Goal: Browse casually: Explore the website without a specific task or goal

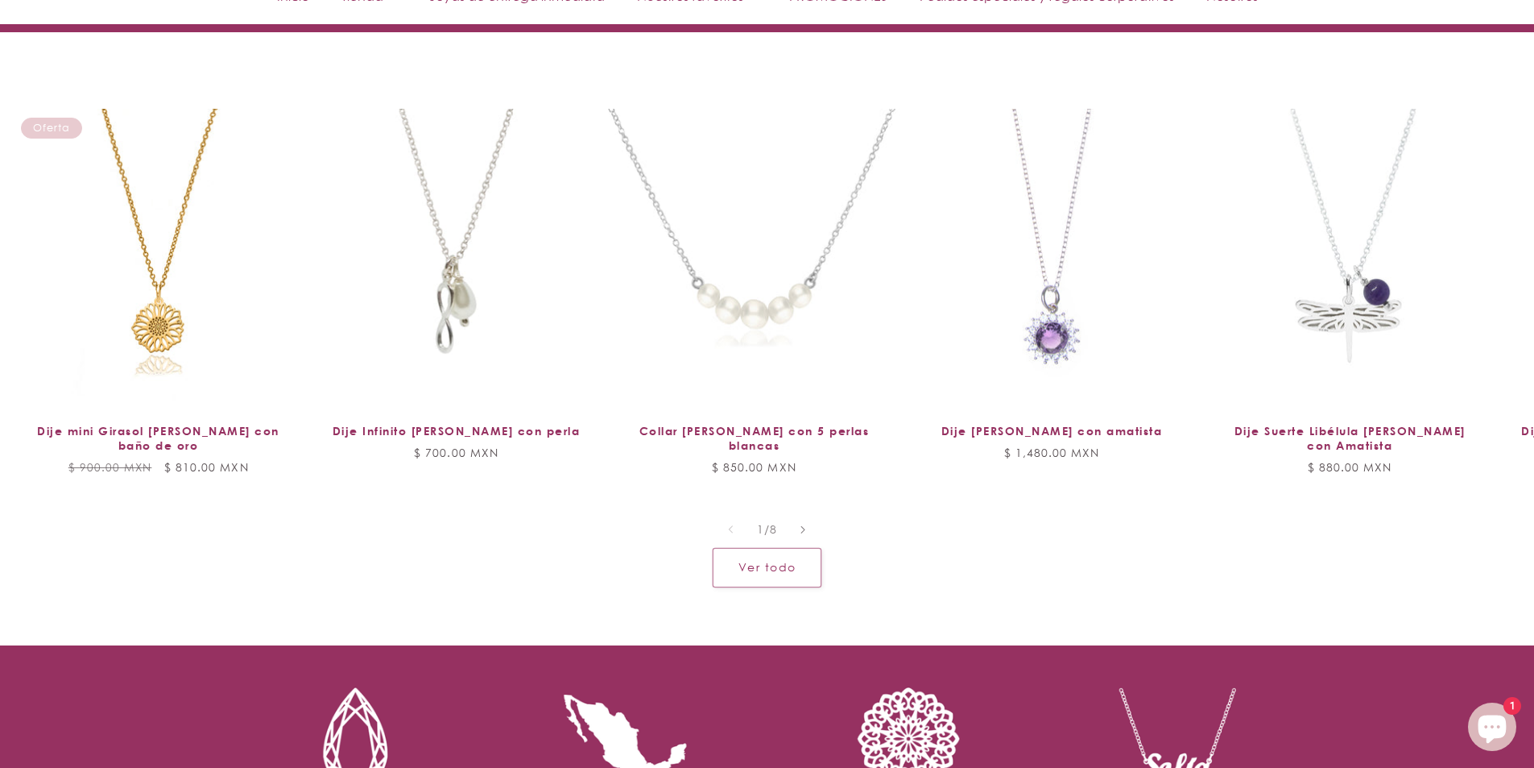
scroll to position [1691, 0]
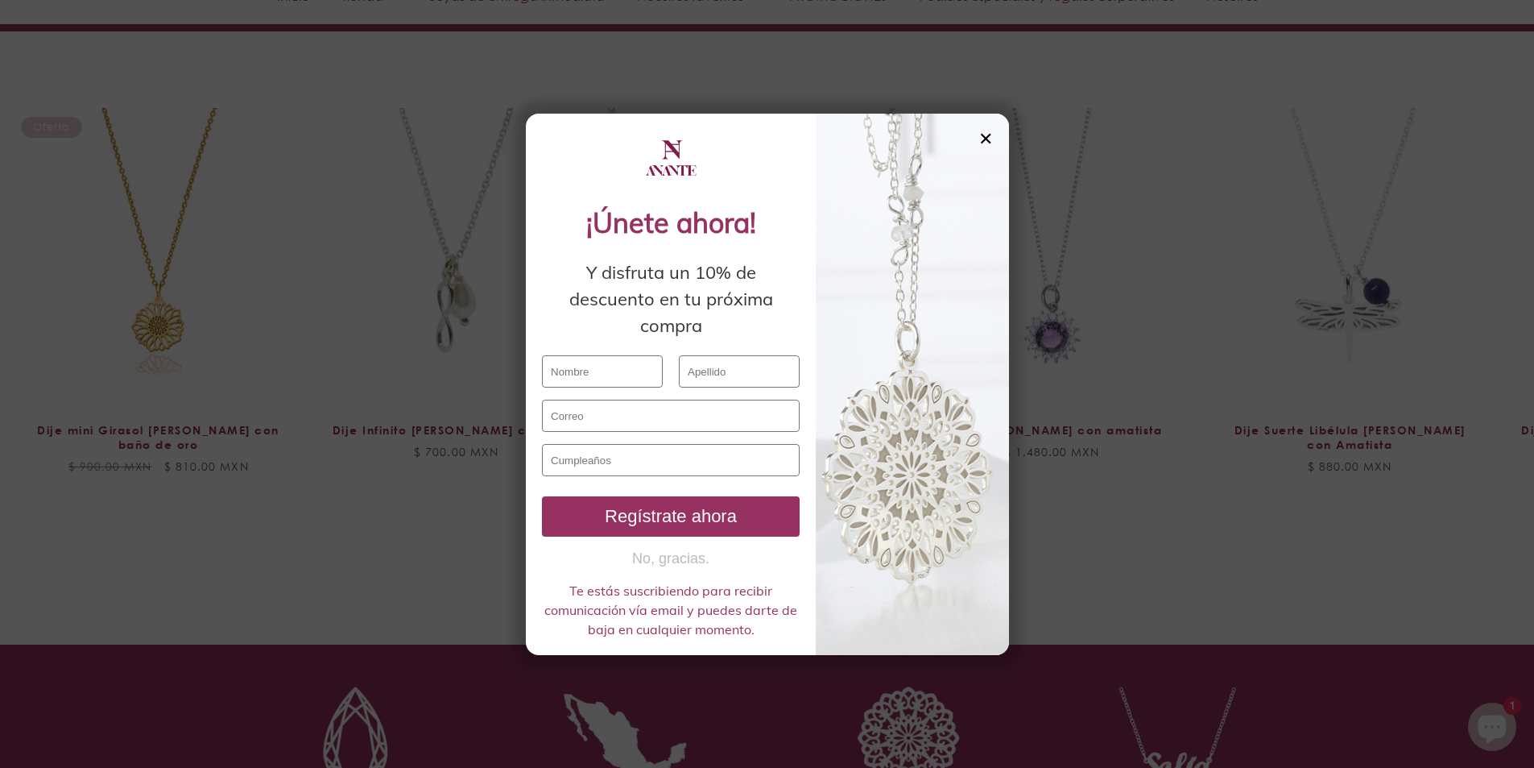
click at [992, 139] on div "✕" at bounding box center [986, 139] width 14 height 18
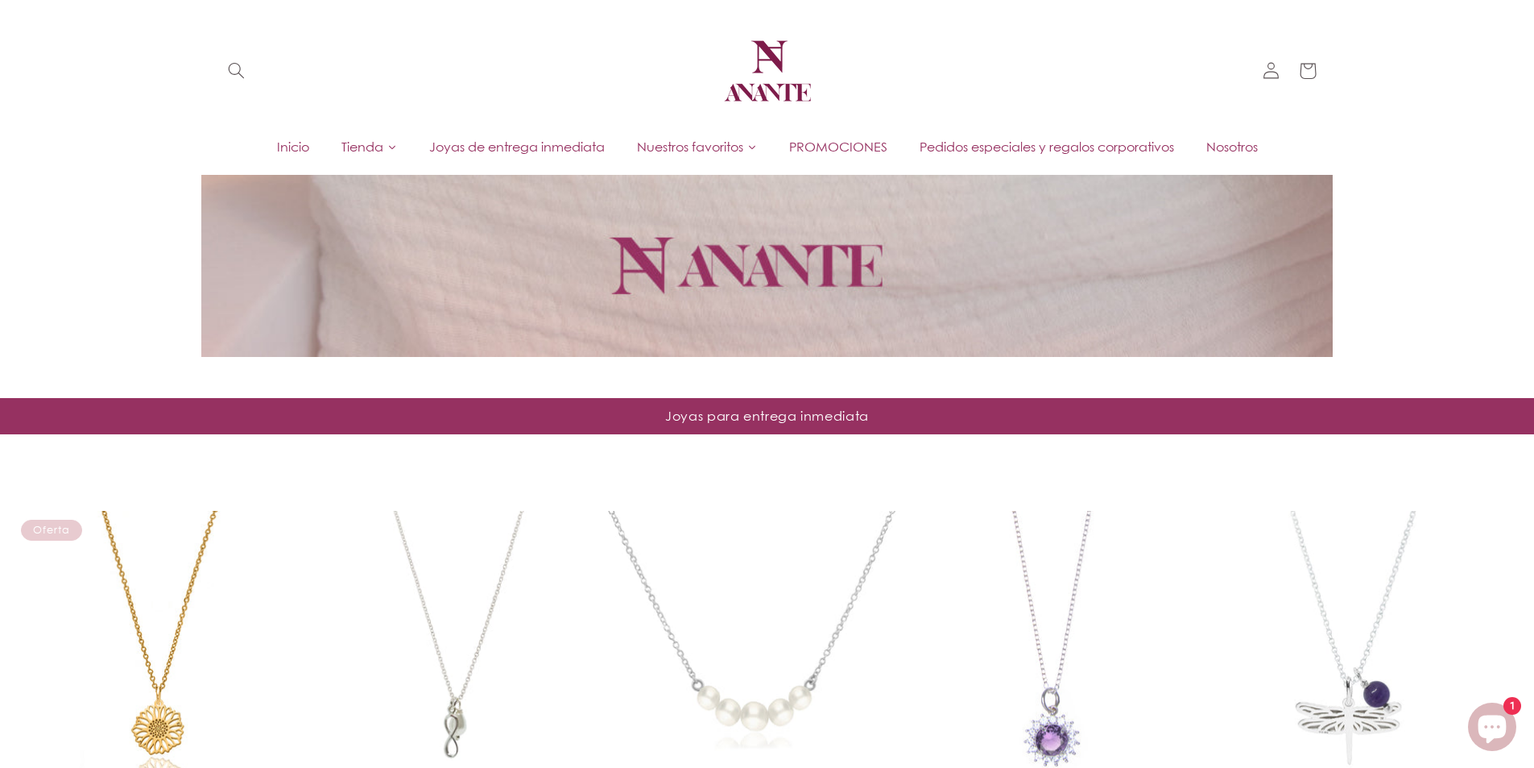
scroll to position [966, 0]
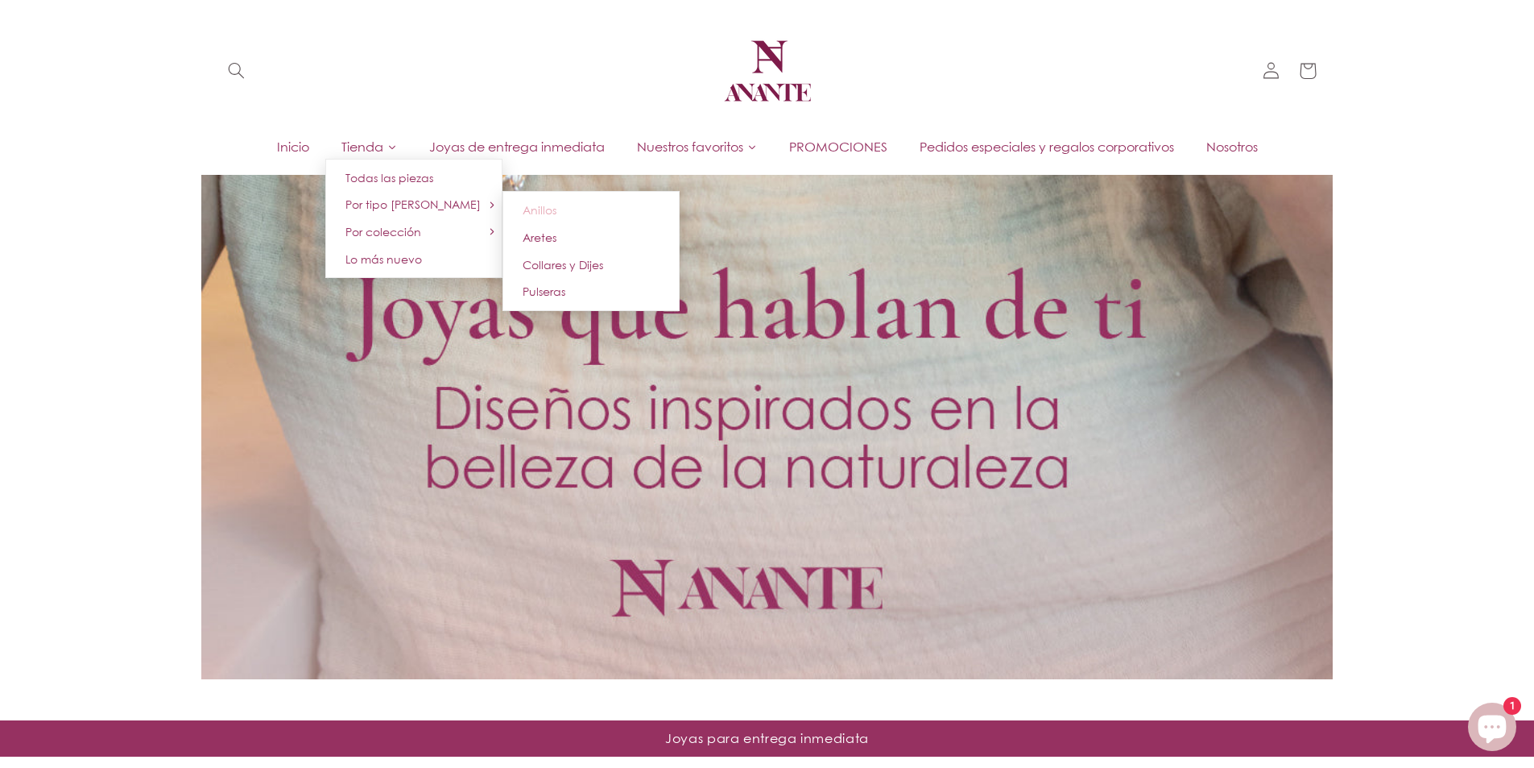
click at [530, 217] on link "Anillos" at bounding box center [591, 210] width 177 height 27
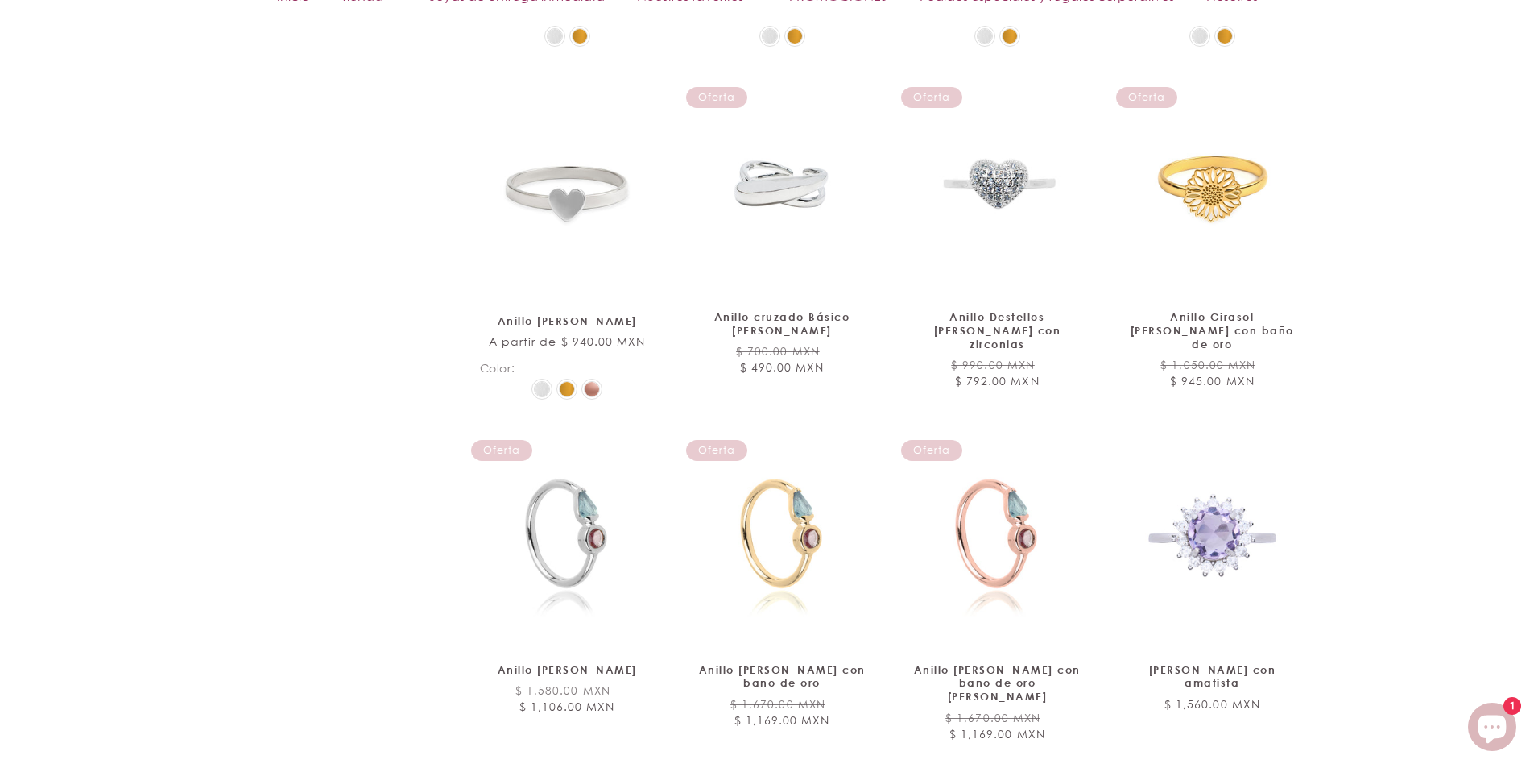
scroll to position [1772, 0]
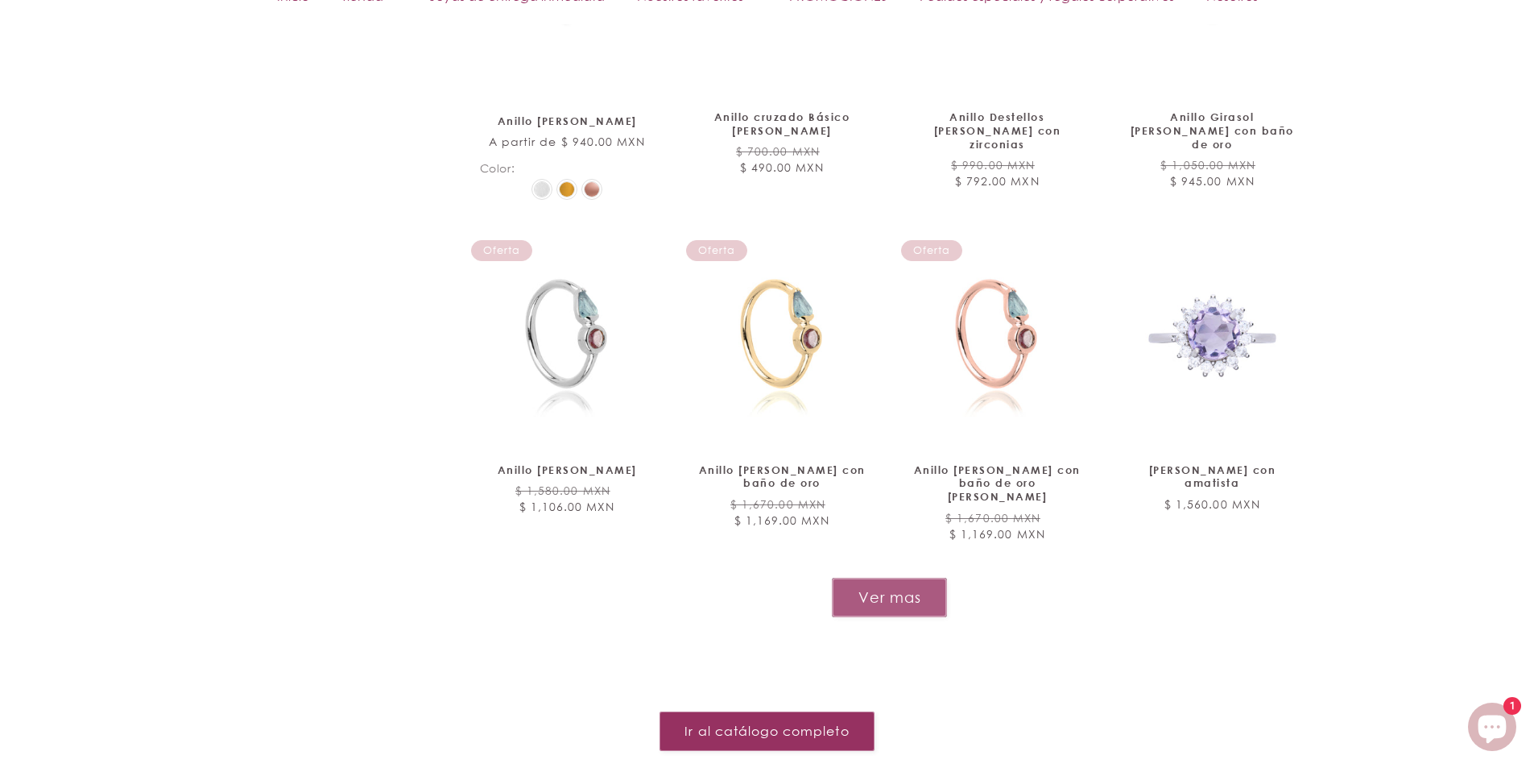
click at [914, 577] on button "Ver mas" at bounding box center [889, 596] width 115 height 39
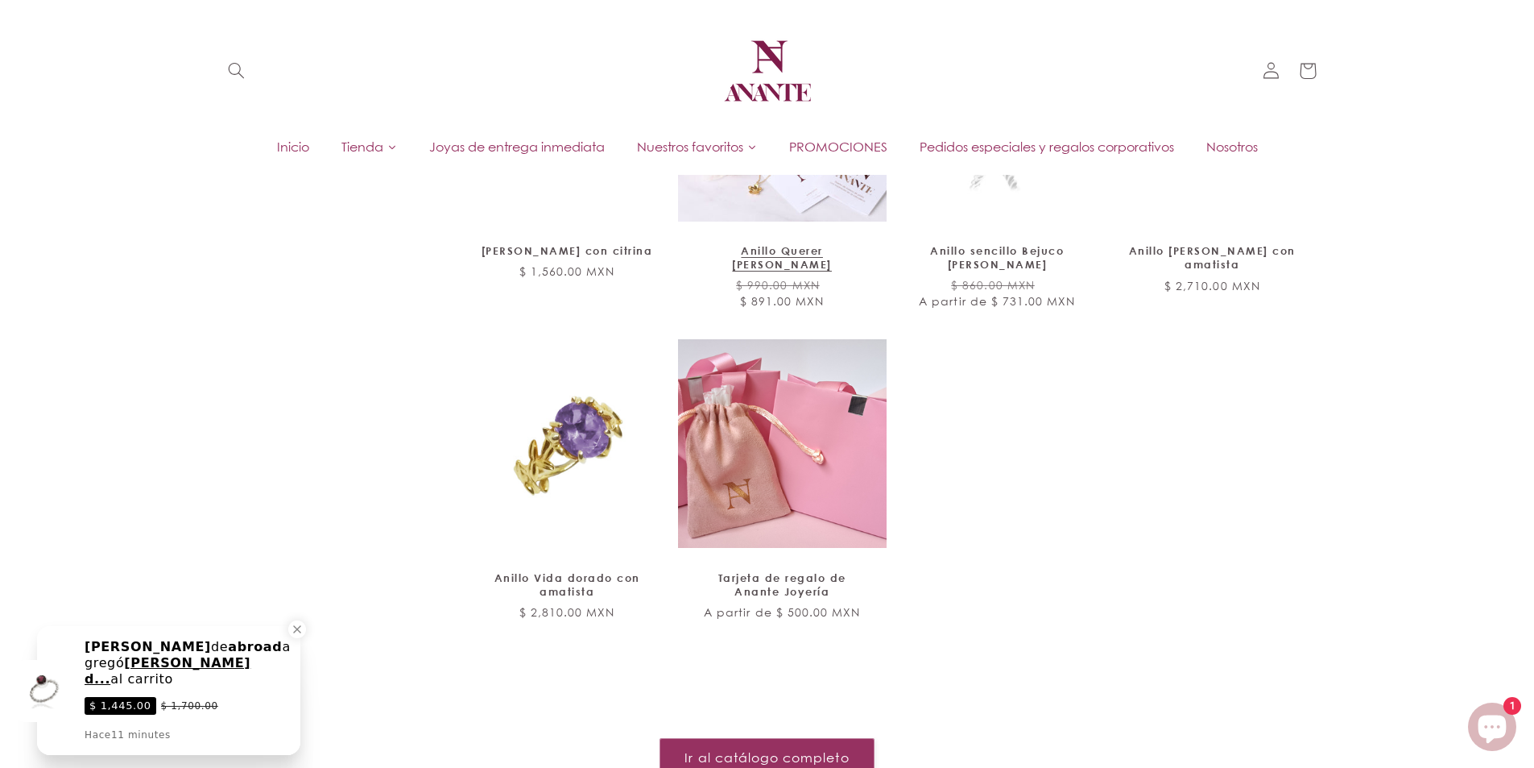
scroll to position [2336, 0]
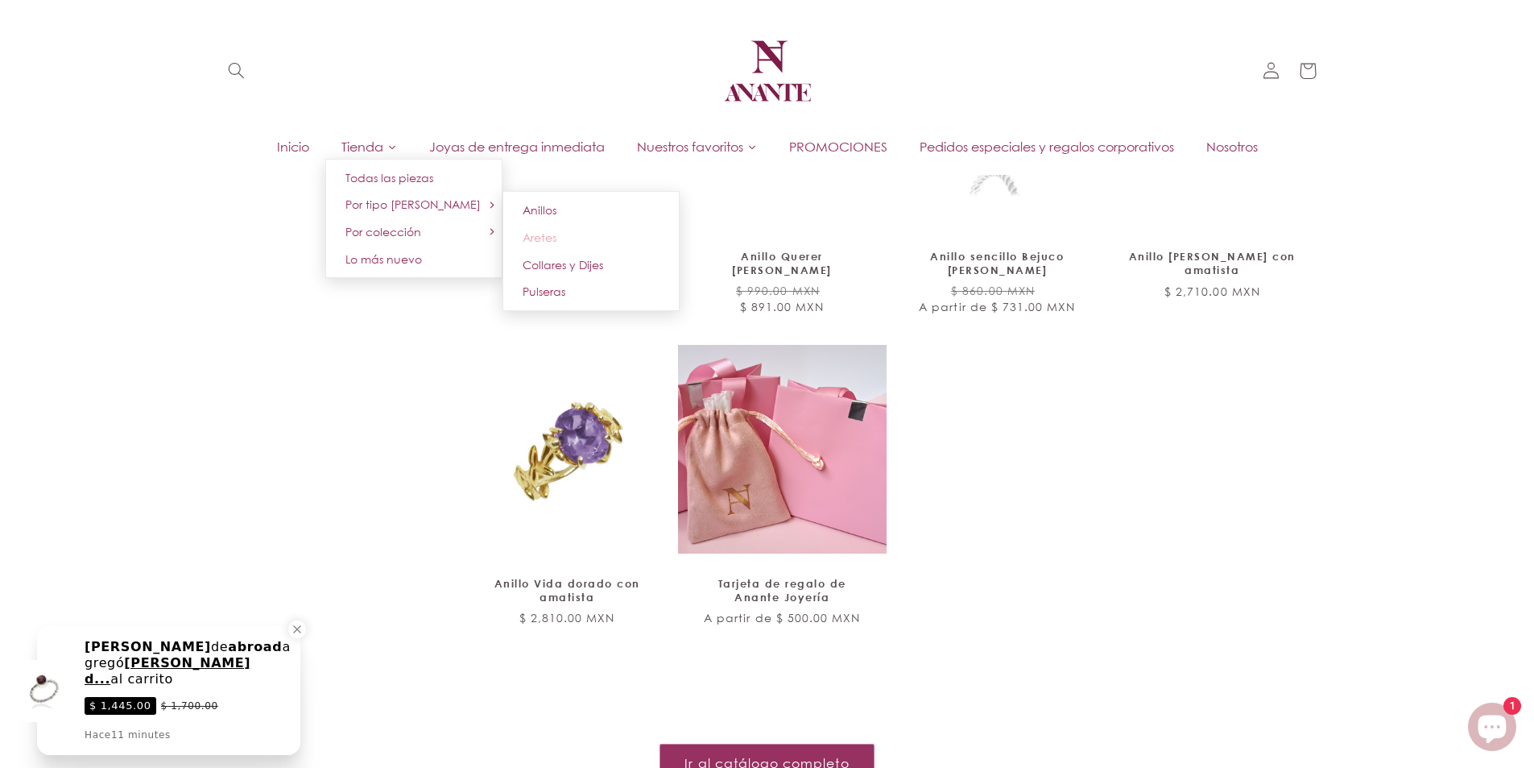
click at [557, 240] on link "Aretes" at bounding box center [591, 237] width 177 height 27
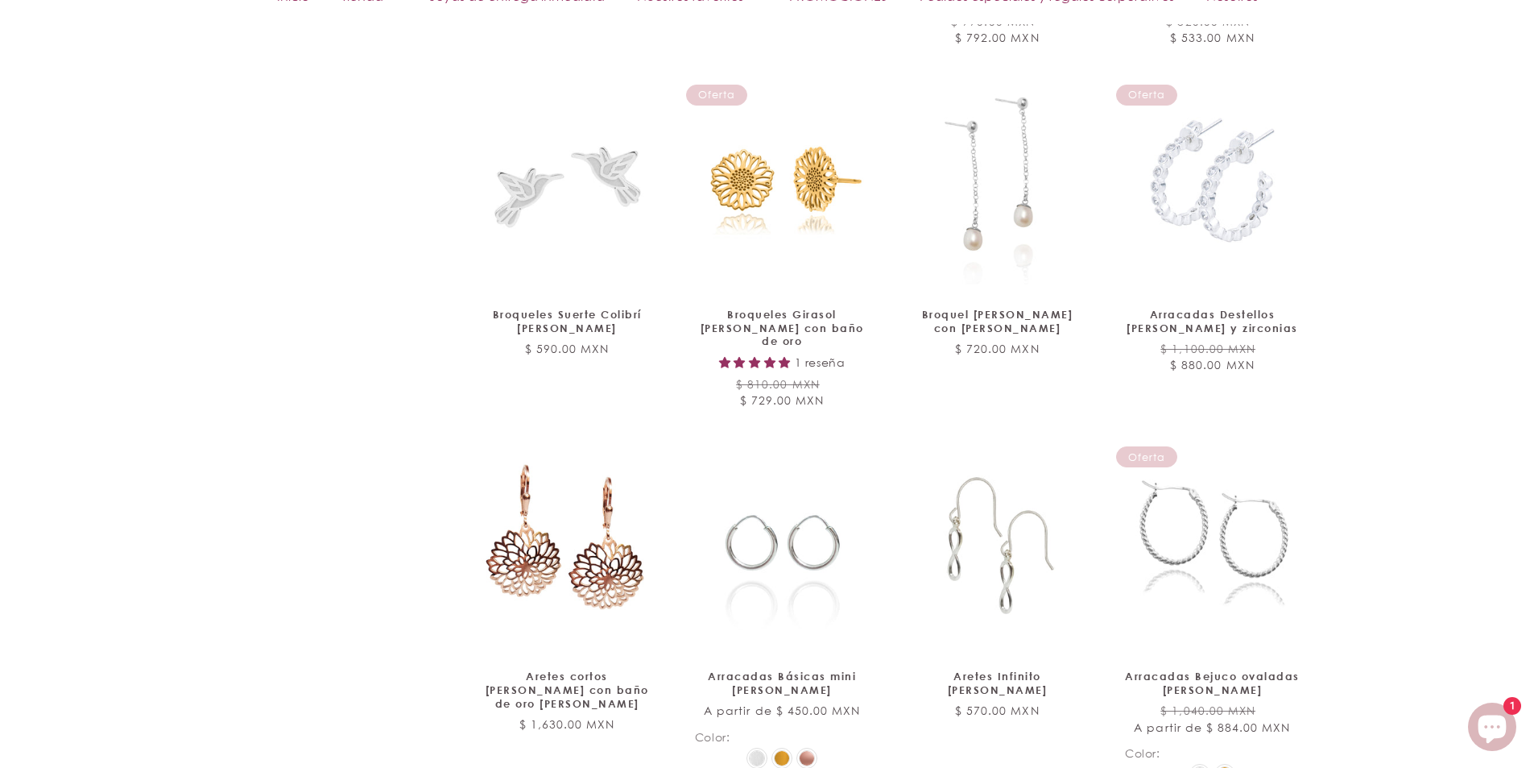
scroll to position [1611, 0]
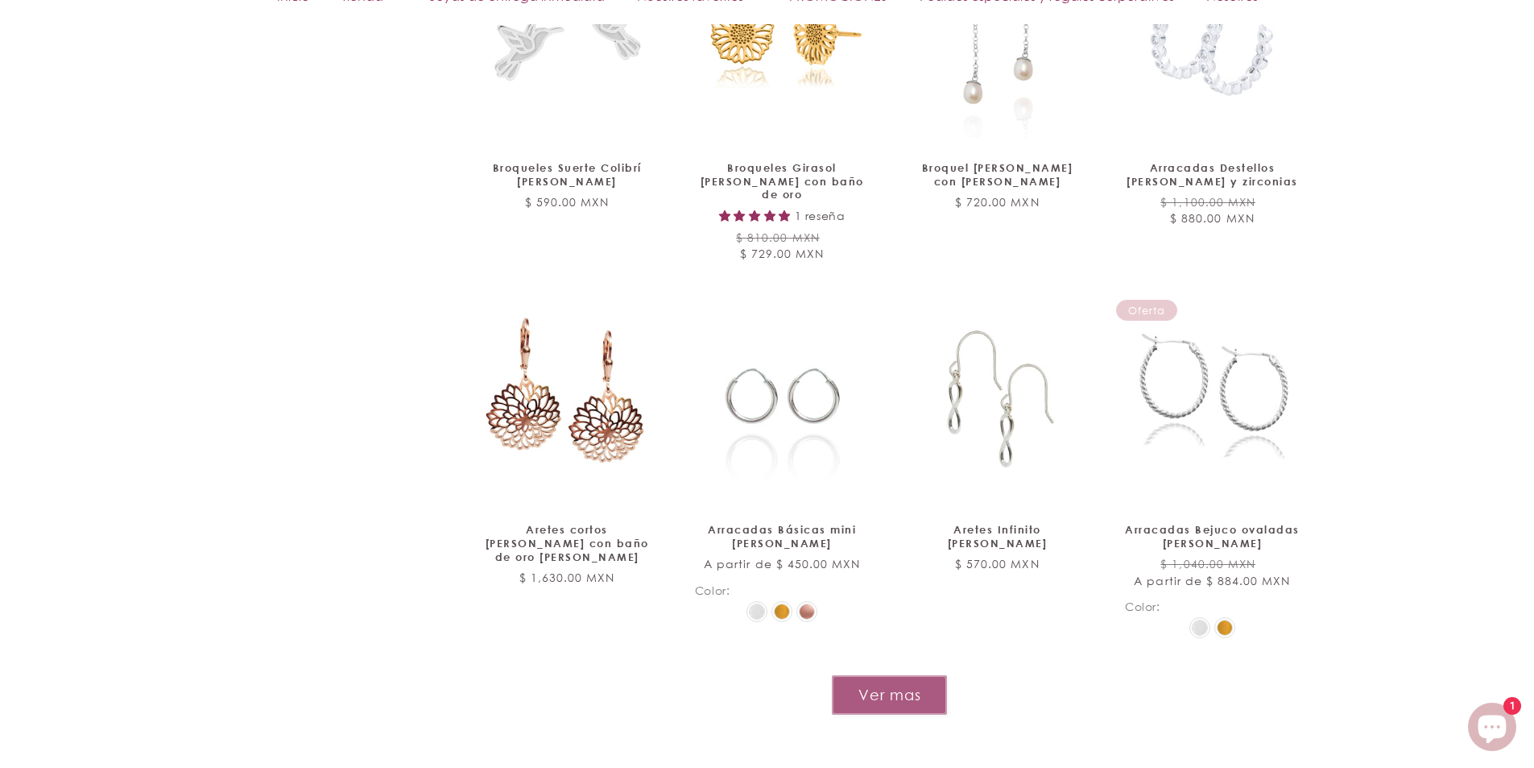
click at [881, 675] on button "Ver mas" at bounding box center [889, 694] width 115 height 39
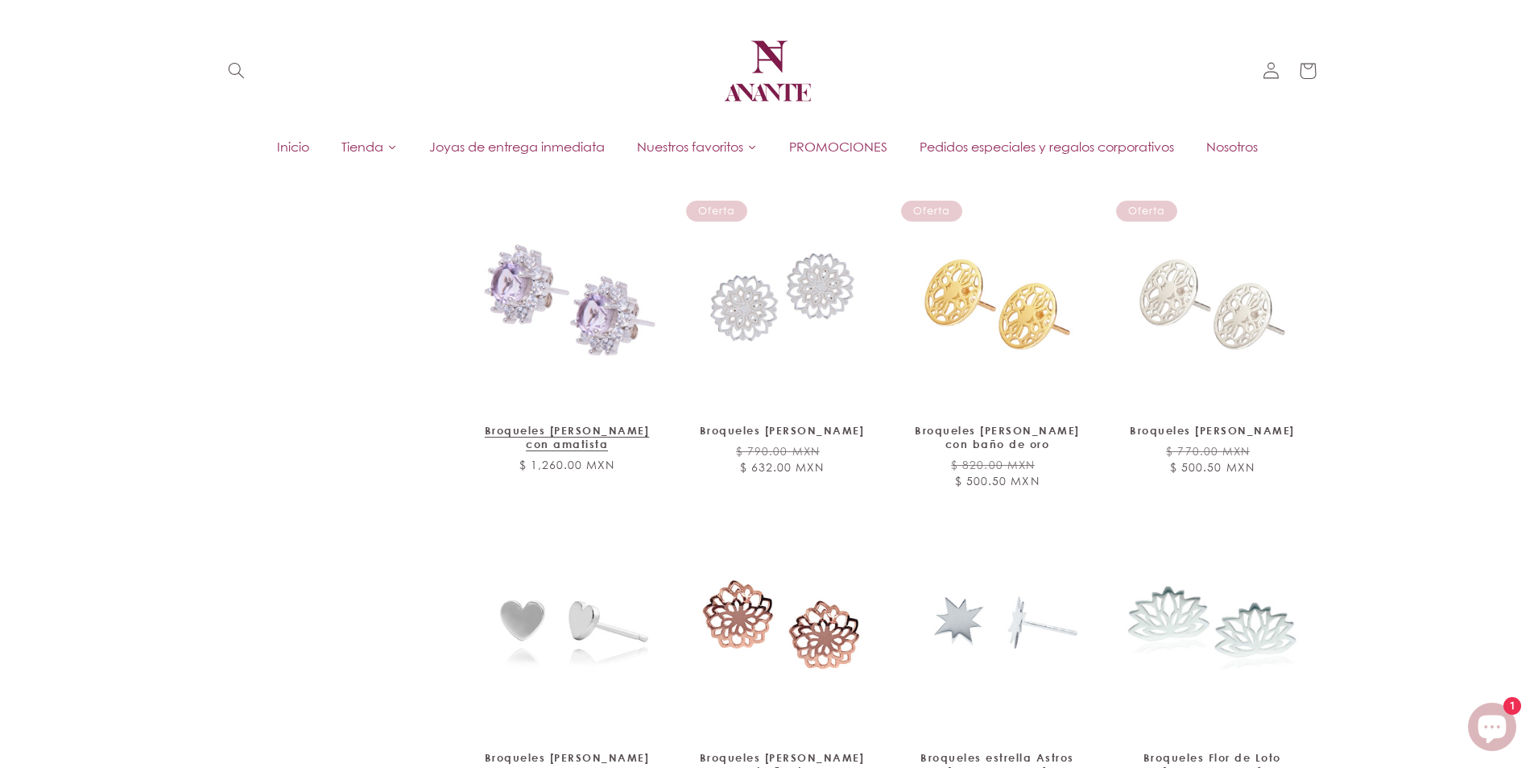
scroll to position [2738, 0]
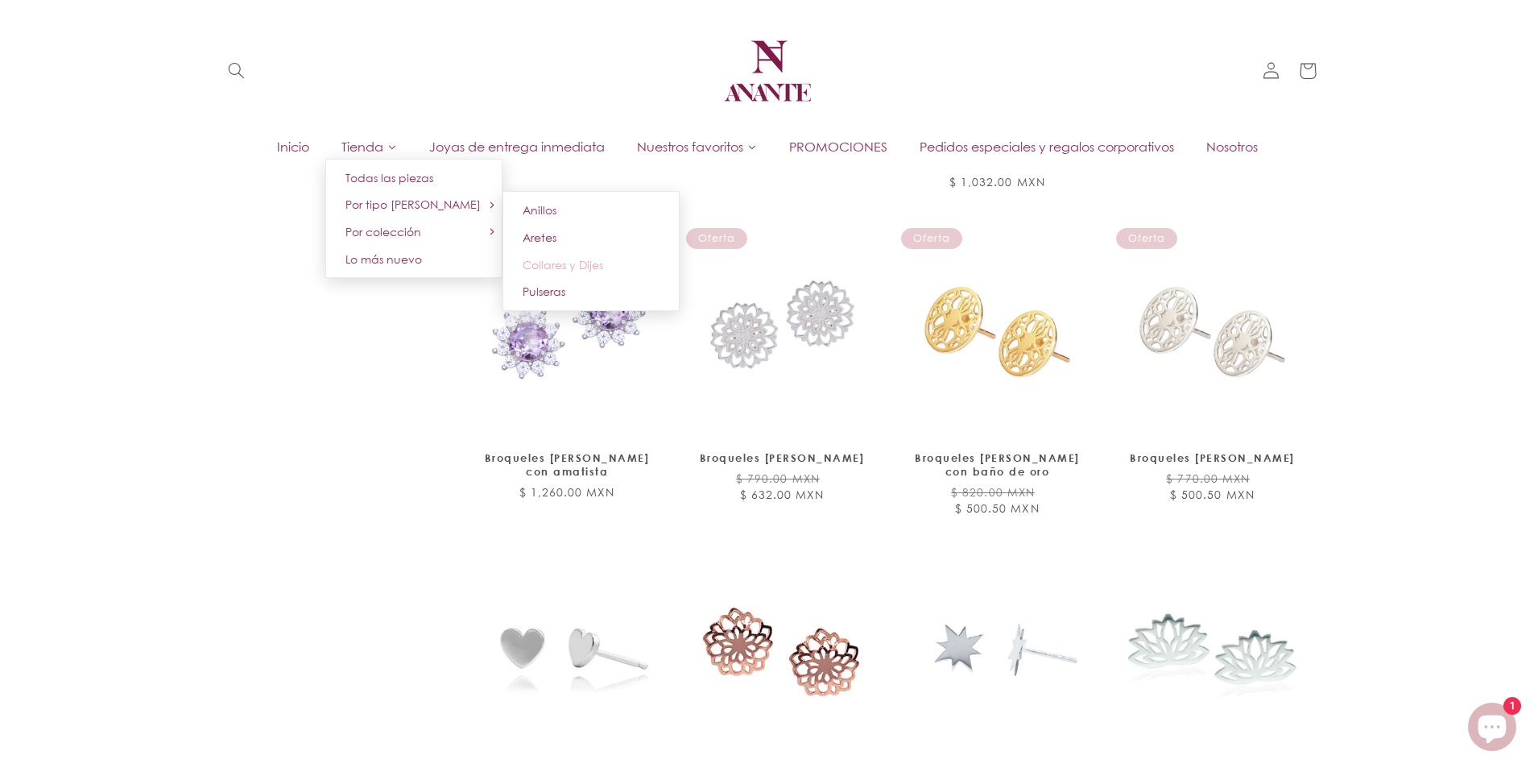
click at [552, 261] on span "Collares y Dijes" at bounding box center [563, 265] width 81 height 14
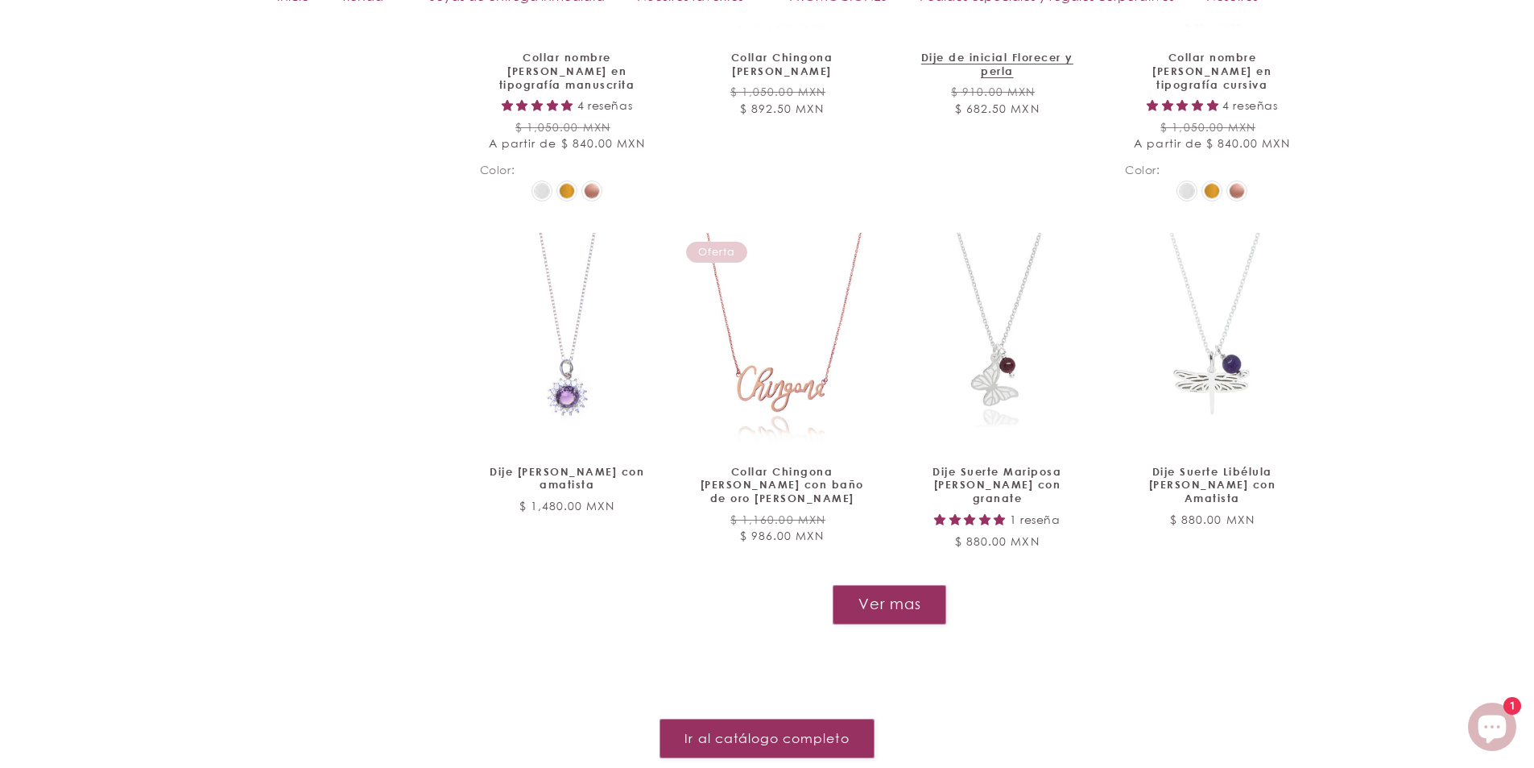
scroll to position [1852, 0]
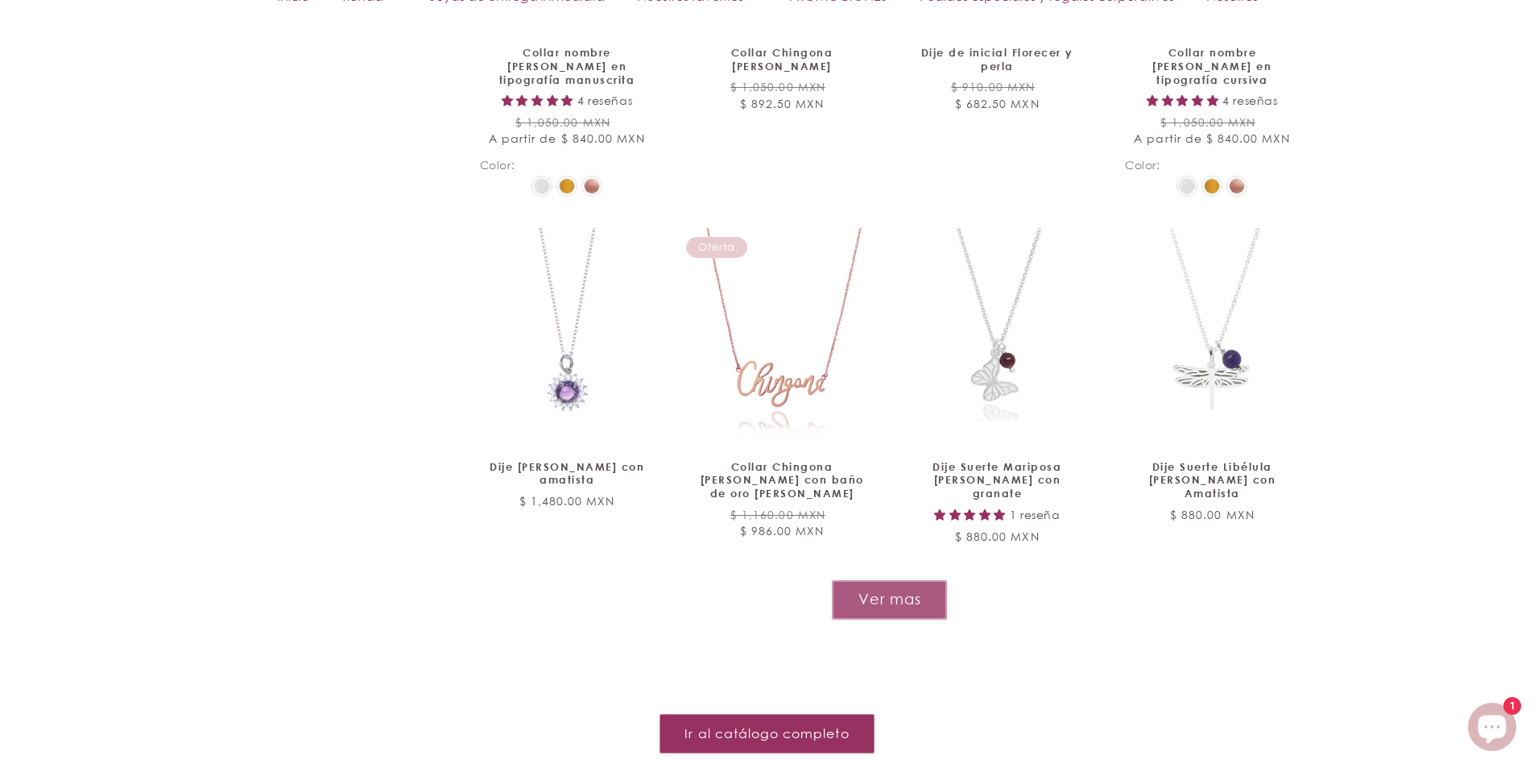
click at [864, 580] on button "Ver mas" at bounding box center [889, 599] width 115 height 39
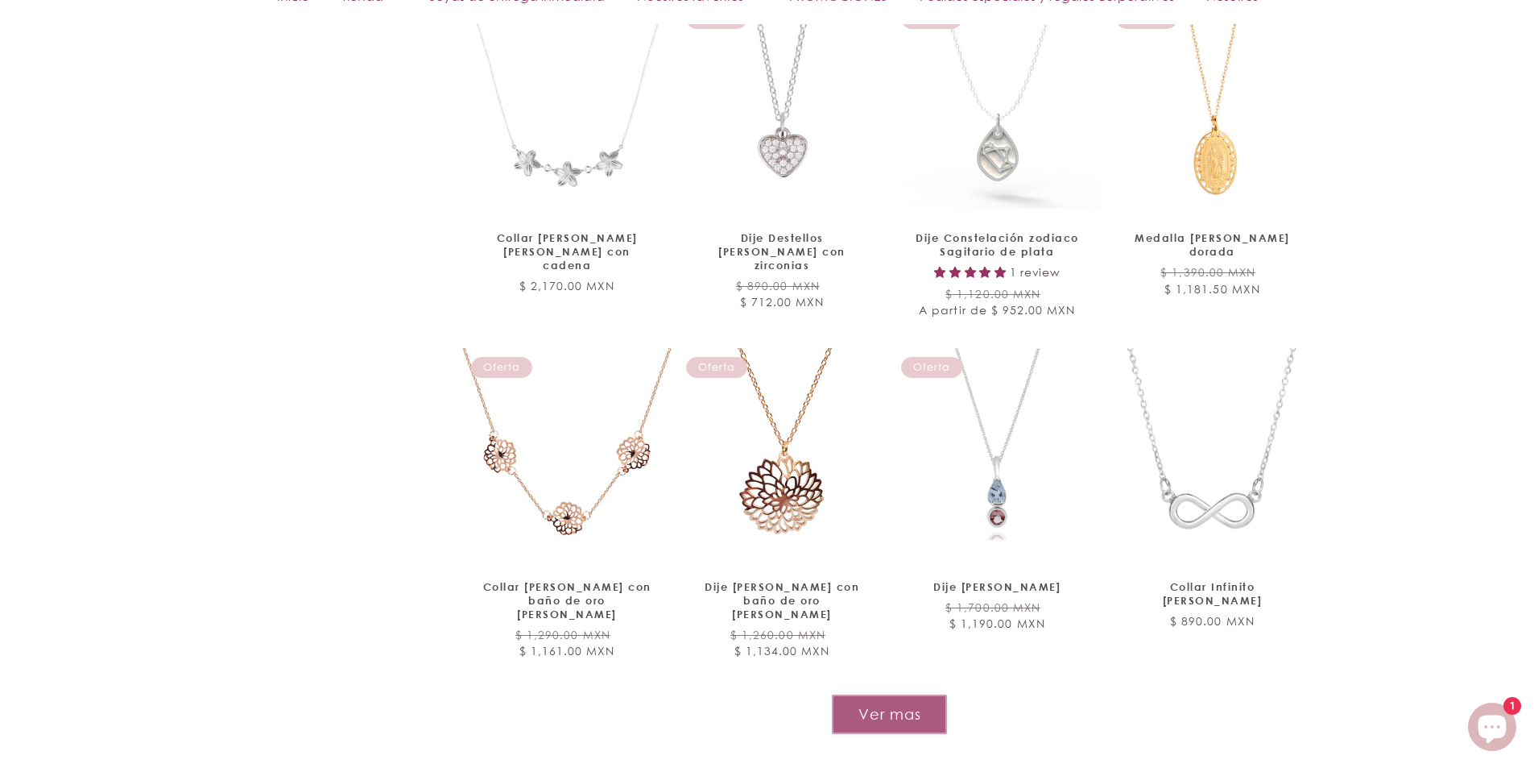
scroll to position [3302, 0]
